Goal: Task Accomplishment & Management: Use online tool/utility

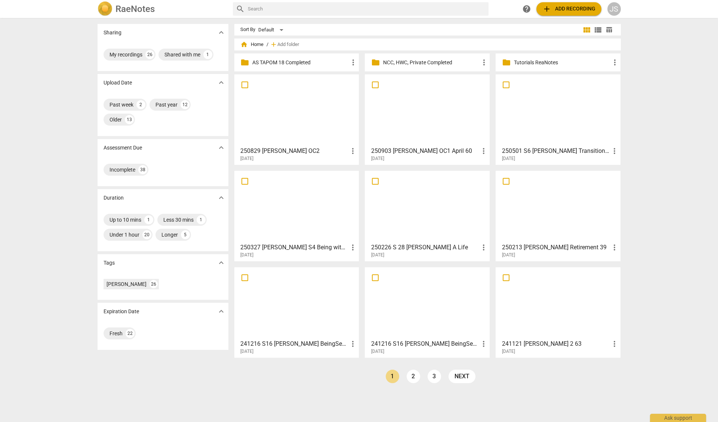
click at [286, 99] on div at bounding box center [297, 110] width 120 height 66
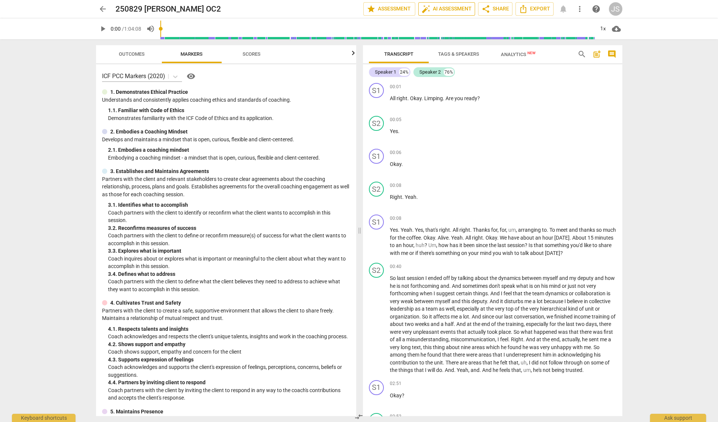
click at [447, 9] on span "auto_fix_high AI Assessment" at bounding box center [447, 8] width 50 height 9
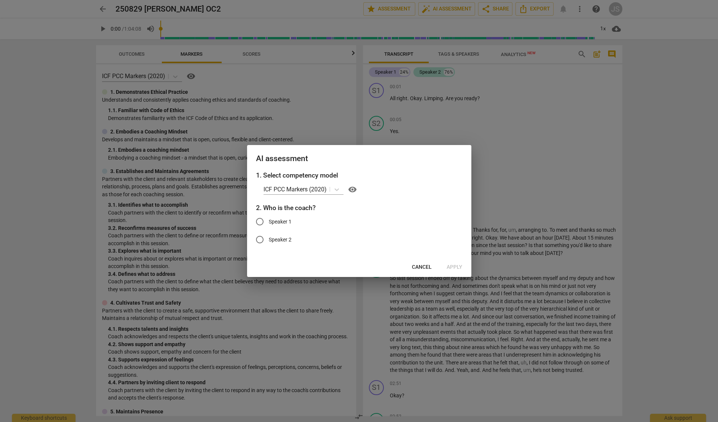
click at [446, 128] on div at bounding box center [359, 211] width 718 height 422
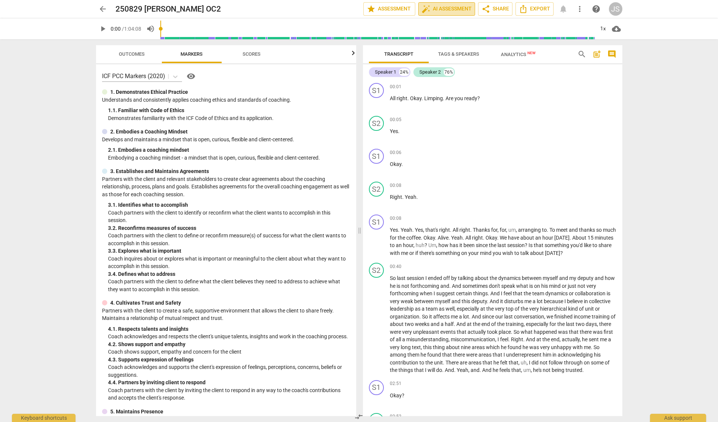
click at [450, 11] on span "auto_fix_high AI Assessment" at bounding box center [447, 8] width 50 height 9
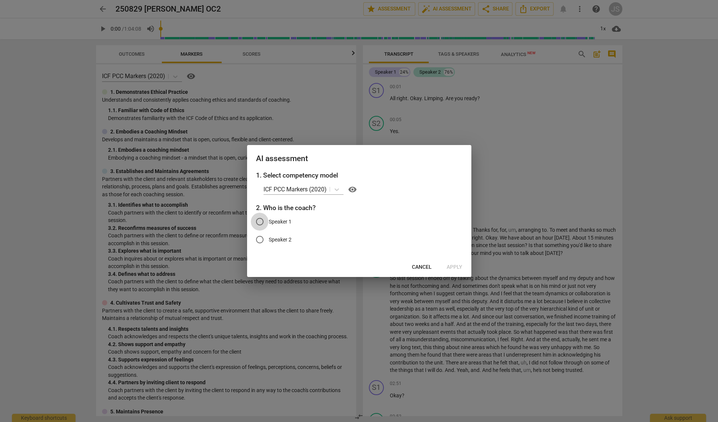
click at [259, 222] on input "Speaker 1" at bounding box center [260, 222] width 18 height 18
radio input "true"
click at [449, 266] on span "Apply" at bounding box center [455, 266] width 16 height 7
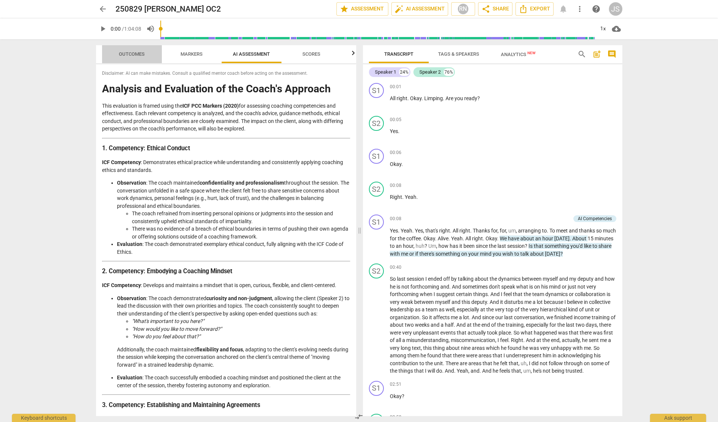
click at [127, 53] on span "Outcomes" at bounding box center [132, 54] width 26 height 6
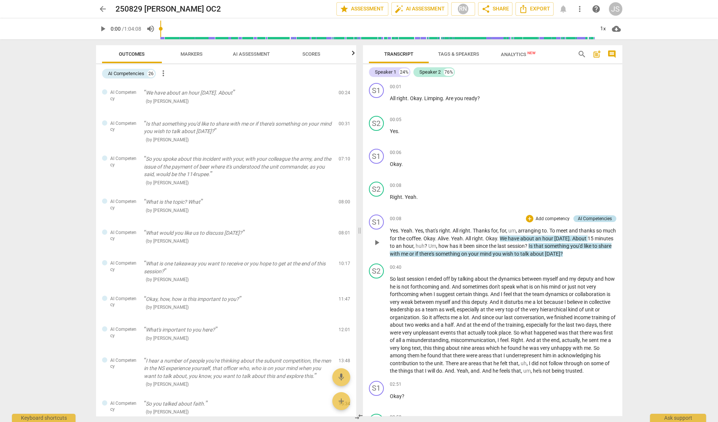
click at [591, 218] on div "AI Competencies" at bounding box center [595, 218] width 34 height 7
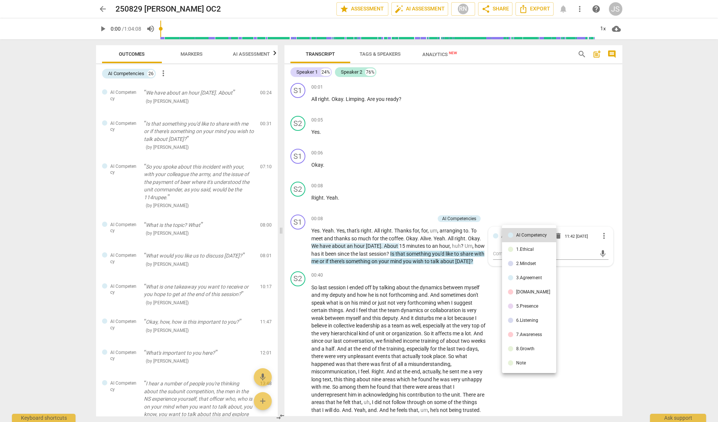
click at [548, 195] on div at bounding box center [359, 211] width 718 height 422
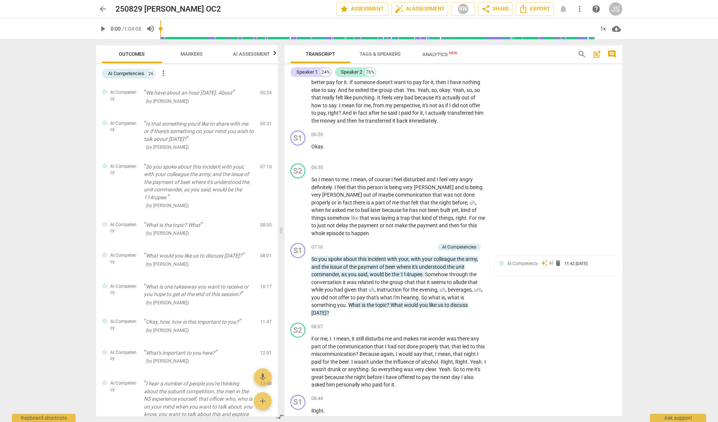
scroll to position [755, 0]
click at [464, 255] on span "the" at bounding box center [461, 258] width 9 height 6
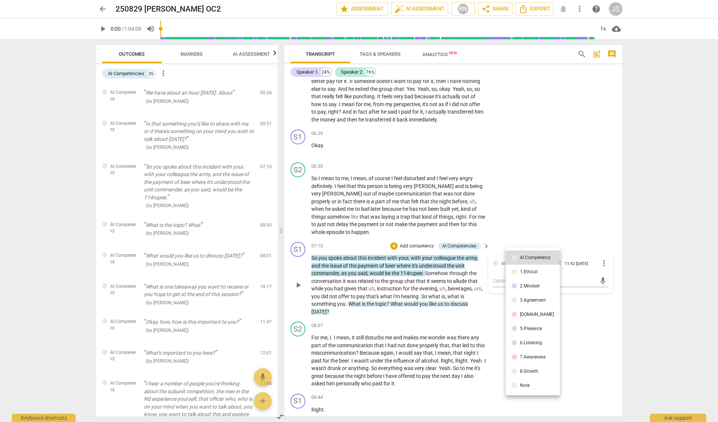
click at [578, 302] on div at bounding box center [359, 211] width 718 height 422
click at [601, 259] on span "more_vert" at bounding box center [603, 263] width 9 height 9
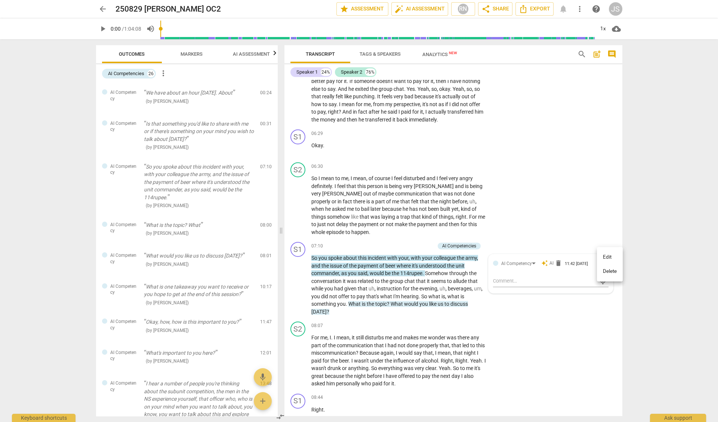
click at [558, 308] on div at bounding box center [359, 211] width 718 height 422
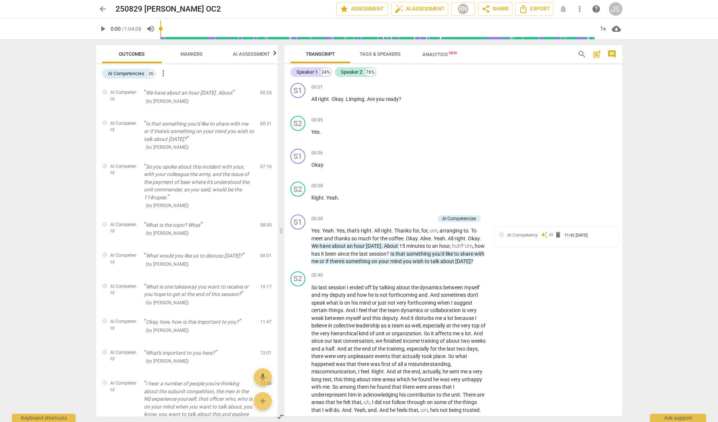
scroll to position [0, 0]
click at [249, 53] on span "AI Assessment" at bounding box center [251, 54] width 37 height 6
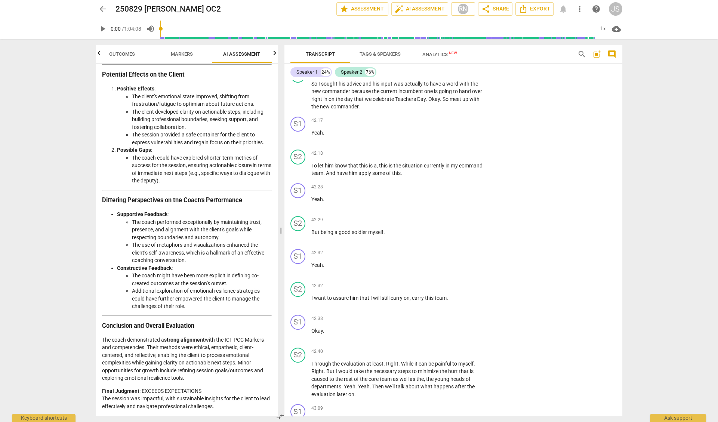
scroll to position [6192, 0]
click at [355, 417] on p "Yeah ." at bounding box center [398, 421] width 175 height 8
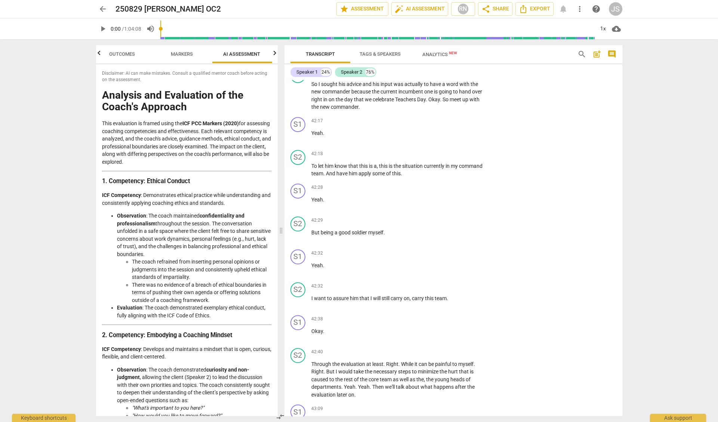
scroll to position [0, 0]
click at [441, 55] on span "Analytics New" at bounding box center [439, 55] width 35 height 6
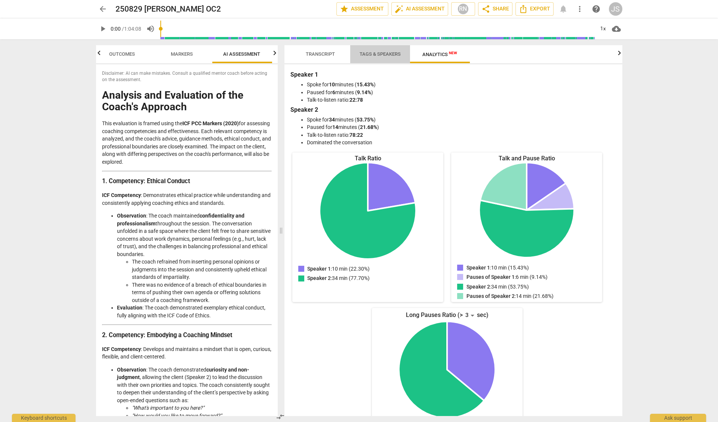
click at [373, 52] on span "Tags & Speakers" at bounding box center [380, 54] width 41 height 6
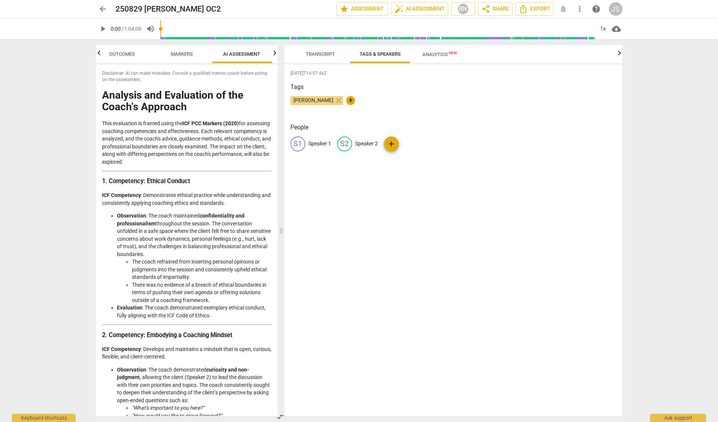
click at [321, 142] on p "Speaker 1" at bounding box center [319, 144] width 23 height 8
type input "[PERSON_NAME]"
click at [410, 142] on p "Speaker 2" at bounding box center [415, 144] width 23 height 8
type input "Linping"
click at [404, 105] on div "[PERSON_NAME] close +" at bounding box center [453, 103] width 326 height 15
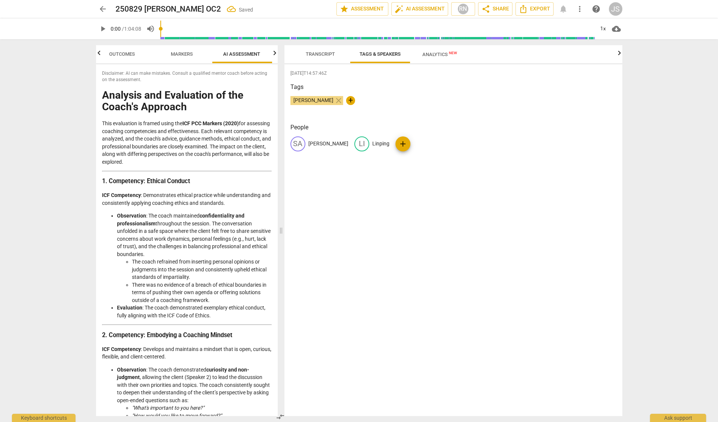
click at [331, 56] on span "Transcript" at bounding box center [320, 54] width 29 height 6
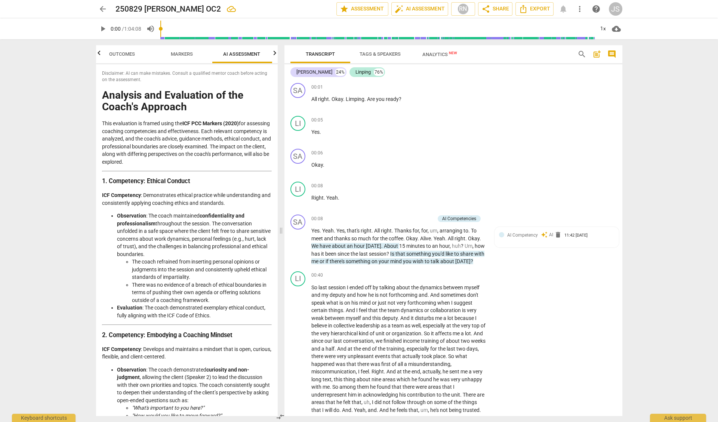
click at [376, 54] on span "Tags & Speakers" at bounding box center [380, 54] width 41 height 6
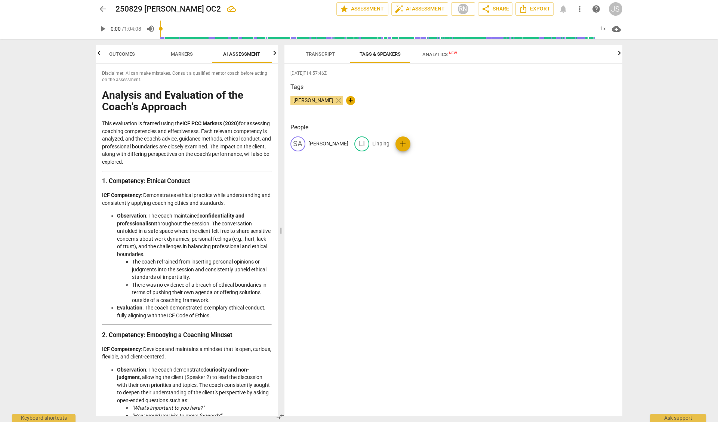
click at [325, 53] on span "Transcript" at bounding box center [320, 54] width 29 height 6
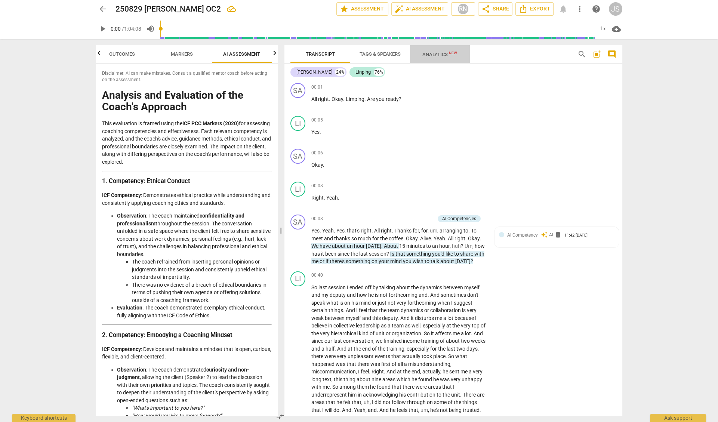
click at [436, 54] on span "Analytics New" at bounding box center [439, 55] width 35 height 6
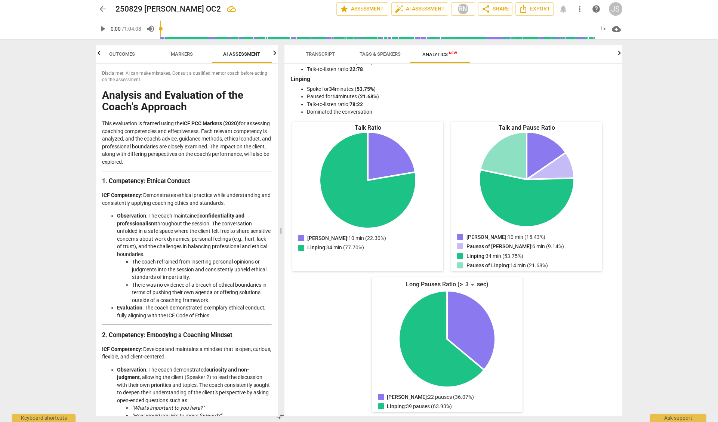
scroll to position [30, 0]
click at [317, 52] on span "Transcript" at bounding box center [320, 54] width 29 height 6
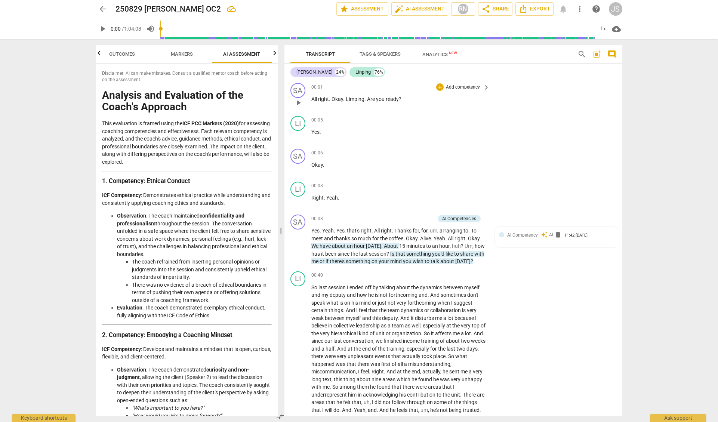
click at [311, 97] on span "All" at bounding box center [314, 99] width 7 height 6
click at [373, 10] on span "star Assessment" at bounding box center [362, 8] width 45 height 9
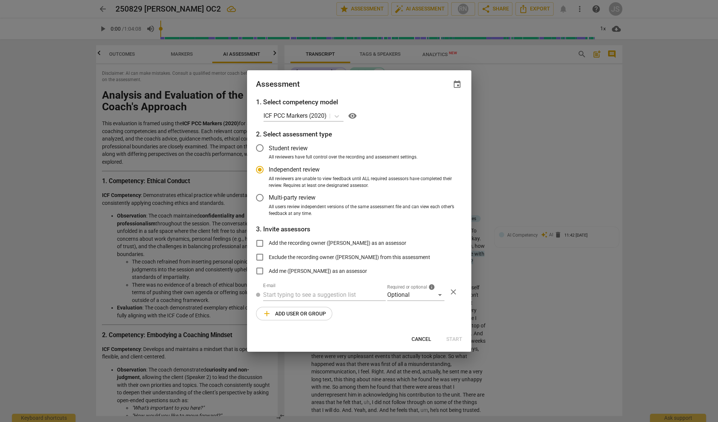
click at [420, 340] on span "Cancel" at bounding box center [421, 339] width 20 height 7
radio input "false"
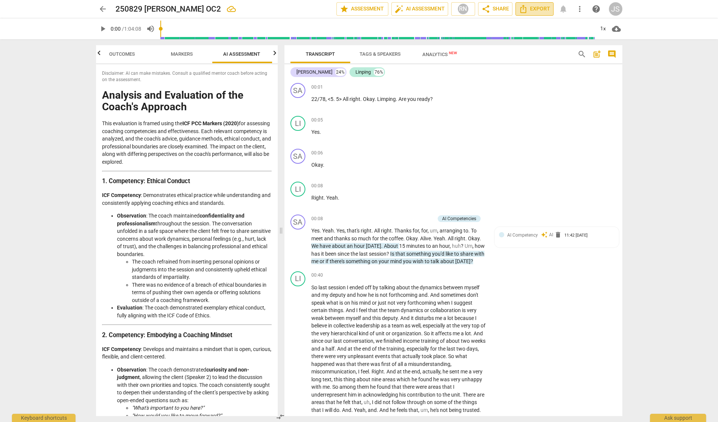
click at [537, 10] on span "Export" at bounding box center [534, 8] width 31 height 9
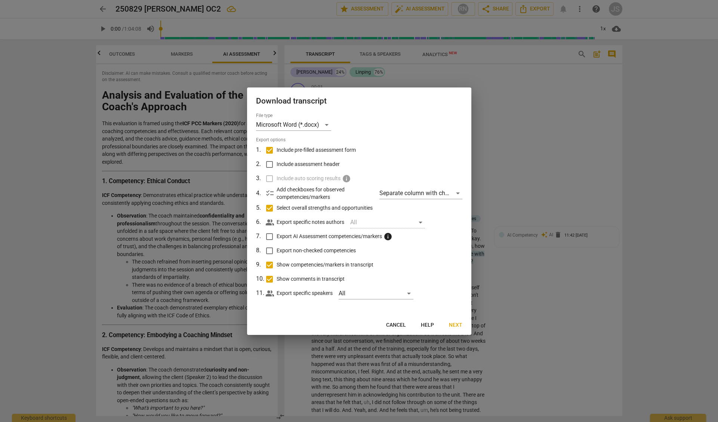
click at [458, 324] on span "Next" at bounding box center [455, 324] width 13 height 7
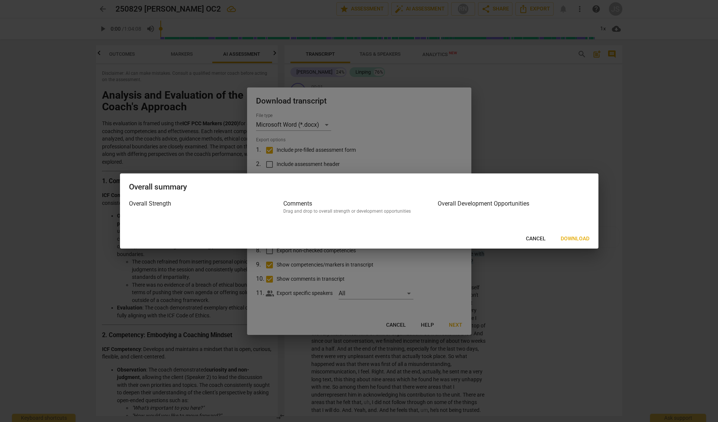
click at [571, 238] on span "Download" at bounding box center [575, 238] width 29 height 7
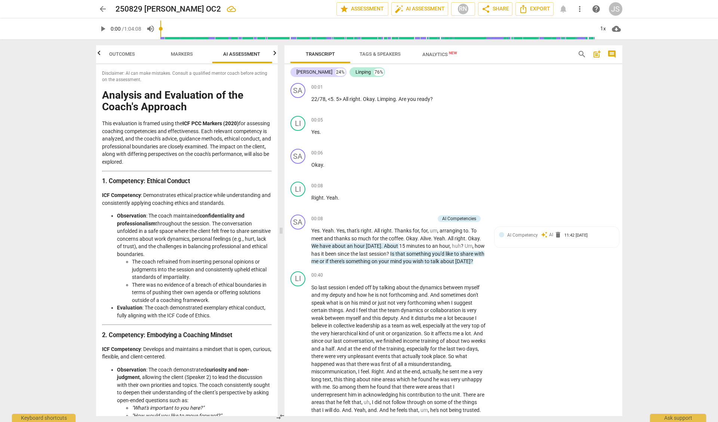
click at [127, 52] on span "Outcomes" at bounding box center [122, 54] width 26 height 6
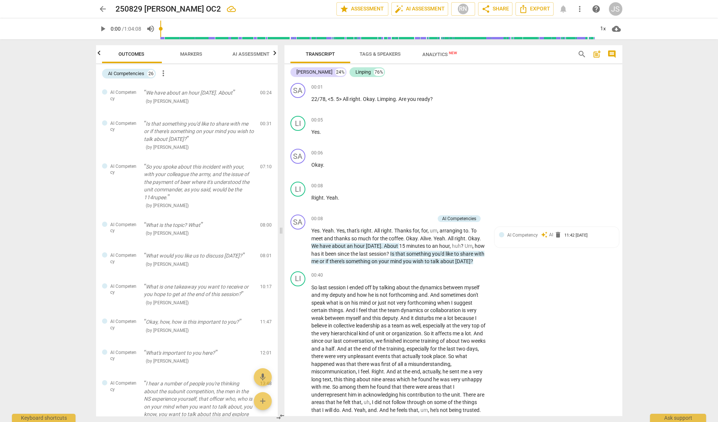
scroll to position [0, 0]
drag, startPoint x: 101, startPoint y: 67, endPoint x: 170, endPoint y: 426, distance: 365.5
click at [170, 0] on html "arrow_back 250829 [PERSON_NAME] OC2 edit star Assessment auto_fix_high AI Asses…" at bounding box center [359, 0] width 718 height 0
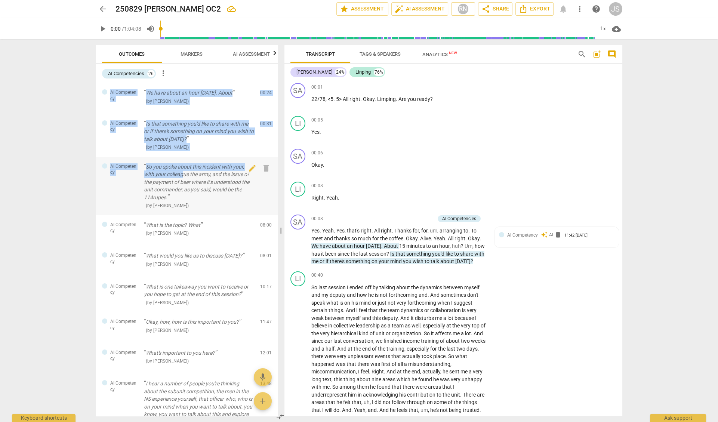
drag, startPoint x: 110, startPoint y: 90, endPoint x: 182, endPoint y: 173, distance: 110.3
click at [182, 173] on div "AI Competency We have about an hour [DATE]. About ( by [PERSON_NAME] ) 00:24 ed…" at bounding box center [187, 249] width 182 height 333
click at [116, 85] on div "AI Competency We have about an hour [DATE]. About ( by [PERSON_NAME] ) 00:24 ed…" at bounding box center [187, 98] width 182 height 31
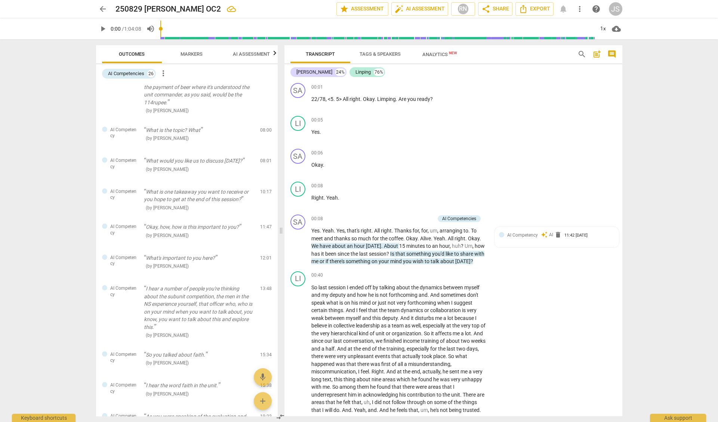
scroll to position [145, 0]
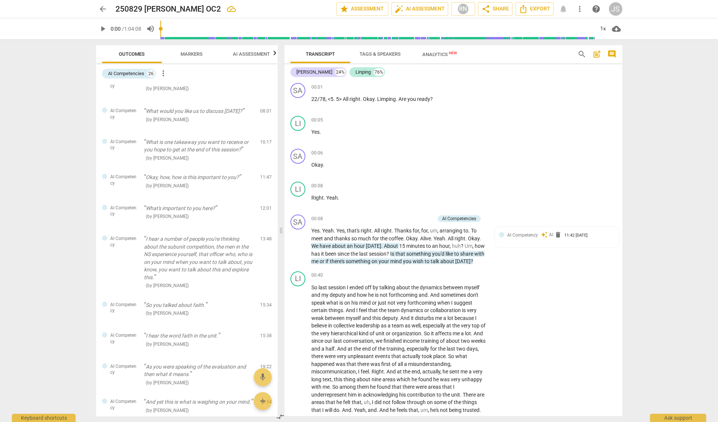
drag, startPoint x: 109, startPoint y: 90, endPoint x: 196, endPoint y: 426, distance: 347.4
click at [196, 0] on html "arrow_back 250829 [PERSON_NAME] OC2 edit star Assessment auto_fix_high AI Asses…" at bounding box center [359, 0] width 718 height 0
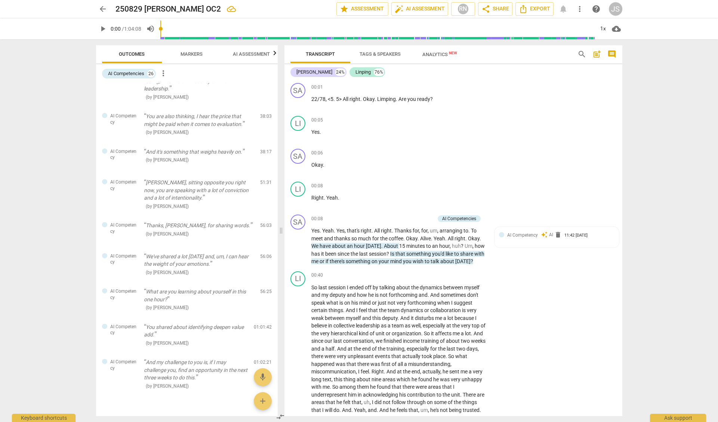
scroll to position [0, 0]
click at [174, 383] on span "( by [PERSON_NAME] )" at bounding box center [167, 385] width 43 height 5
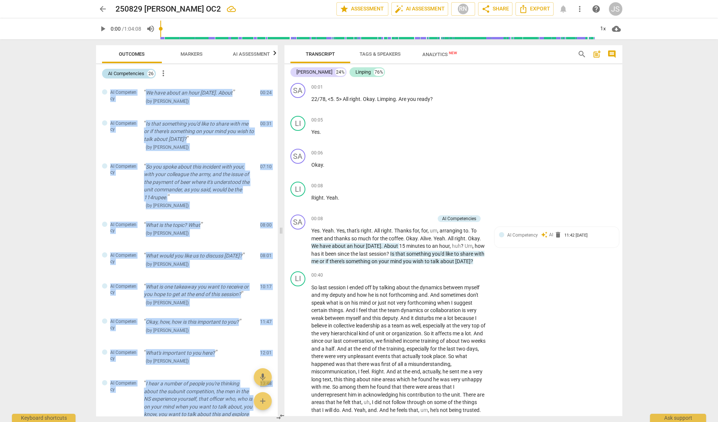
drag, startPoint x: 174, startPoint y: 368, endPoint x: 133, endPoint y: 73, distance: 298.1
click at [133, 73] on div "AI Competencies 26 more_vert AI Competency We have about an hour [DATE]. About …" at bounding box center [187, 240] width 182 height 352
copy div "AI Competency We have about an hour [DATE]. About ( by [PERSON_NAME] ) 00:24 ed…"
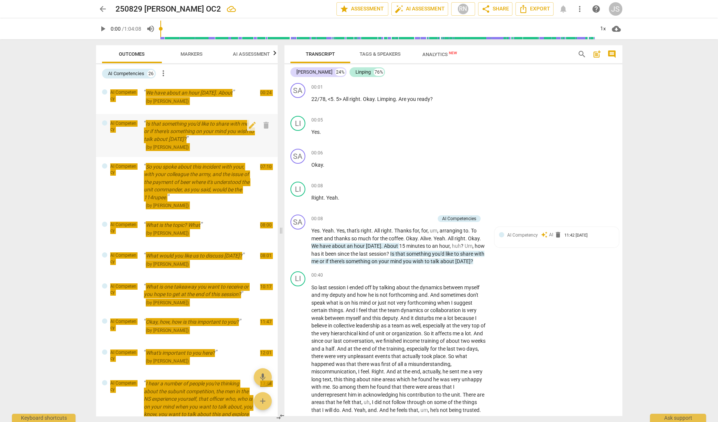
click at [0, 0] on html "arrow_back 250829 [PERSON_NAME] OC2 edit star Assessment auto_fix_high AI Asses…" at bounding box center [359, 0] width 718 height 0
